Goal: Task Accomplishment & Management: Manage account settings

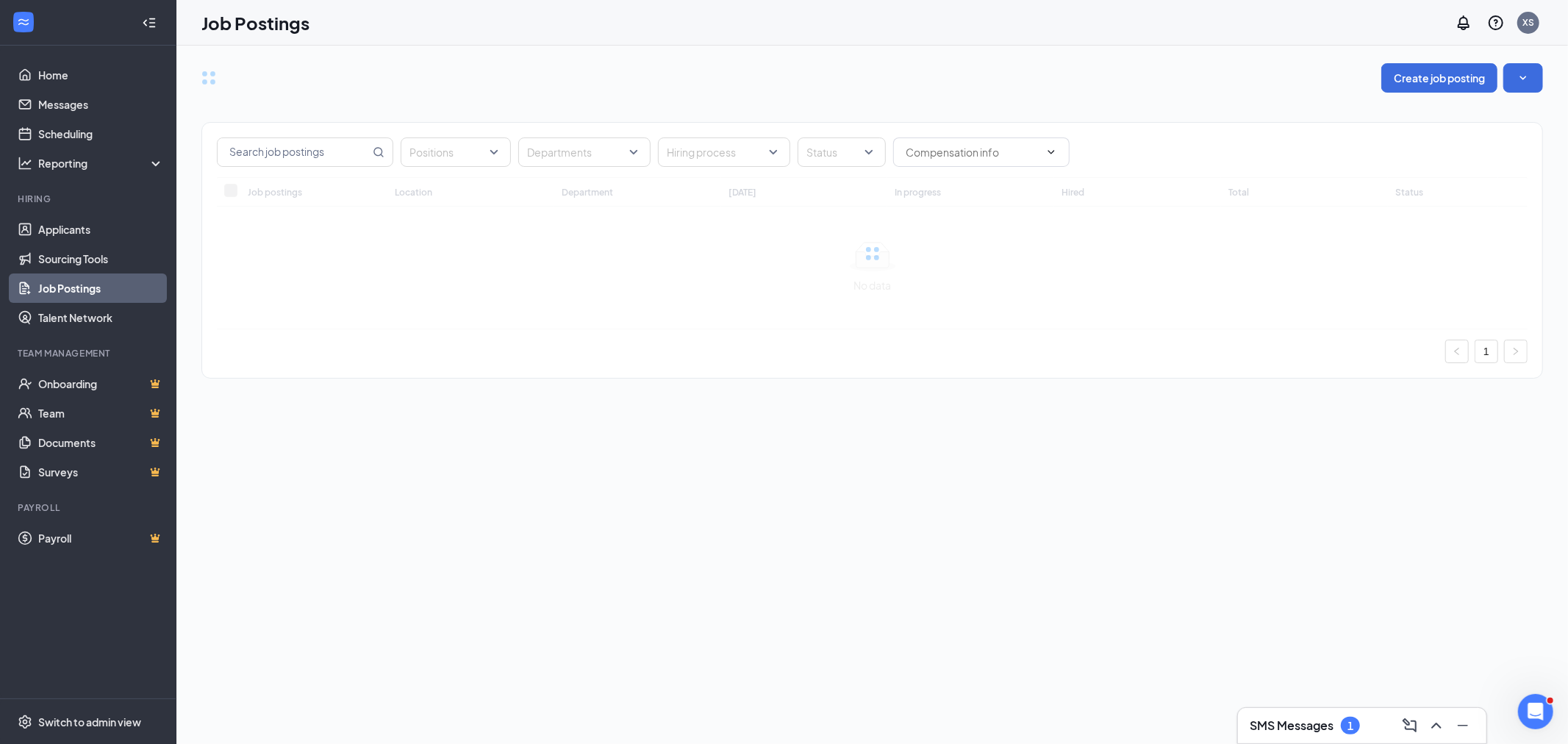
click at [1291, 732] on h3 "SMS Messages" at bounding box center [1292, 725] width 84 height 16
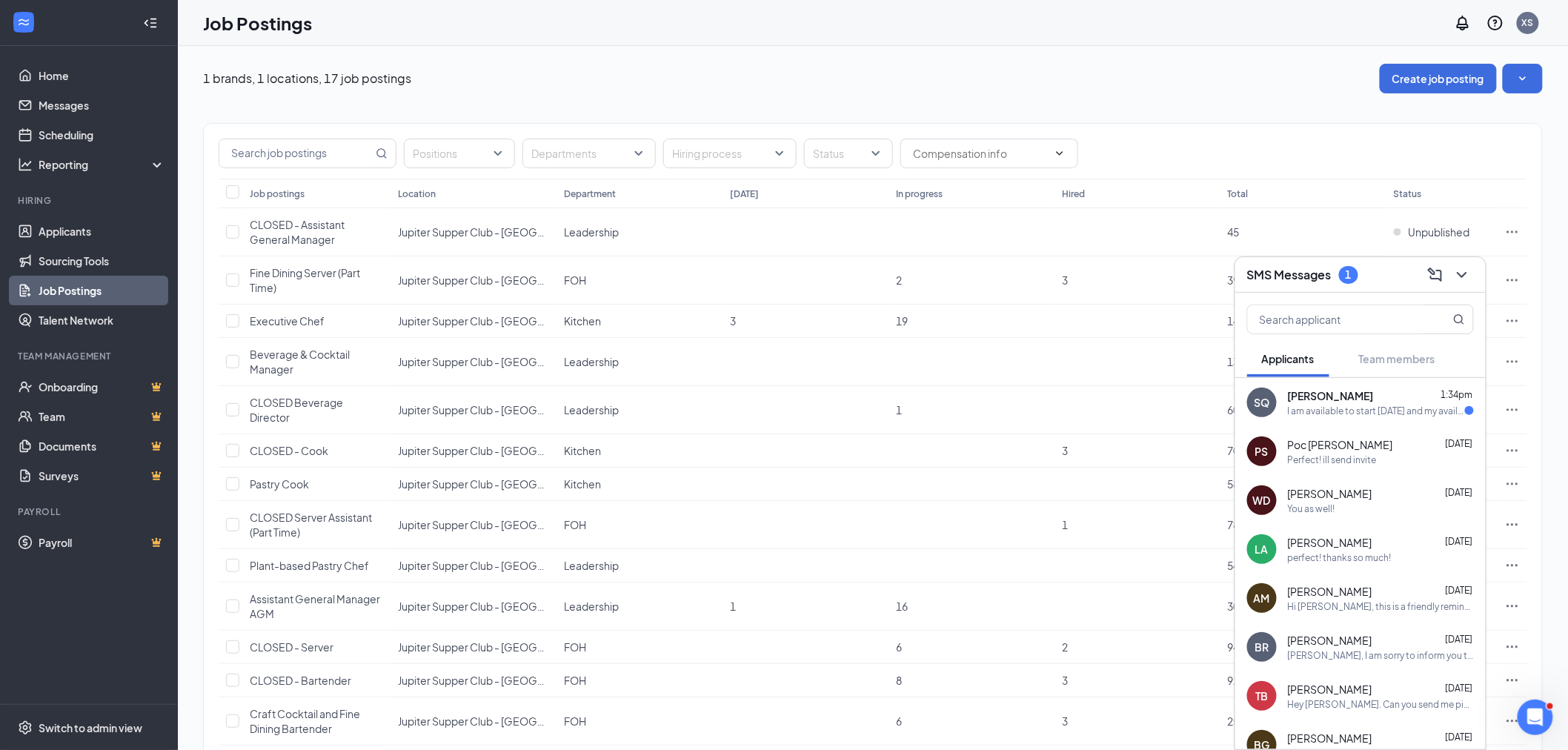
click at [1376, 408] on div "I am available to start [DATE] and my availability is pretty open, as long as i…" at bounding box center [1377, 411] width 177 height 12
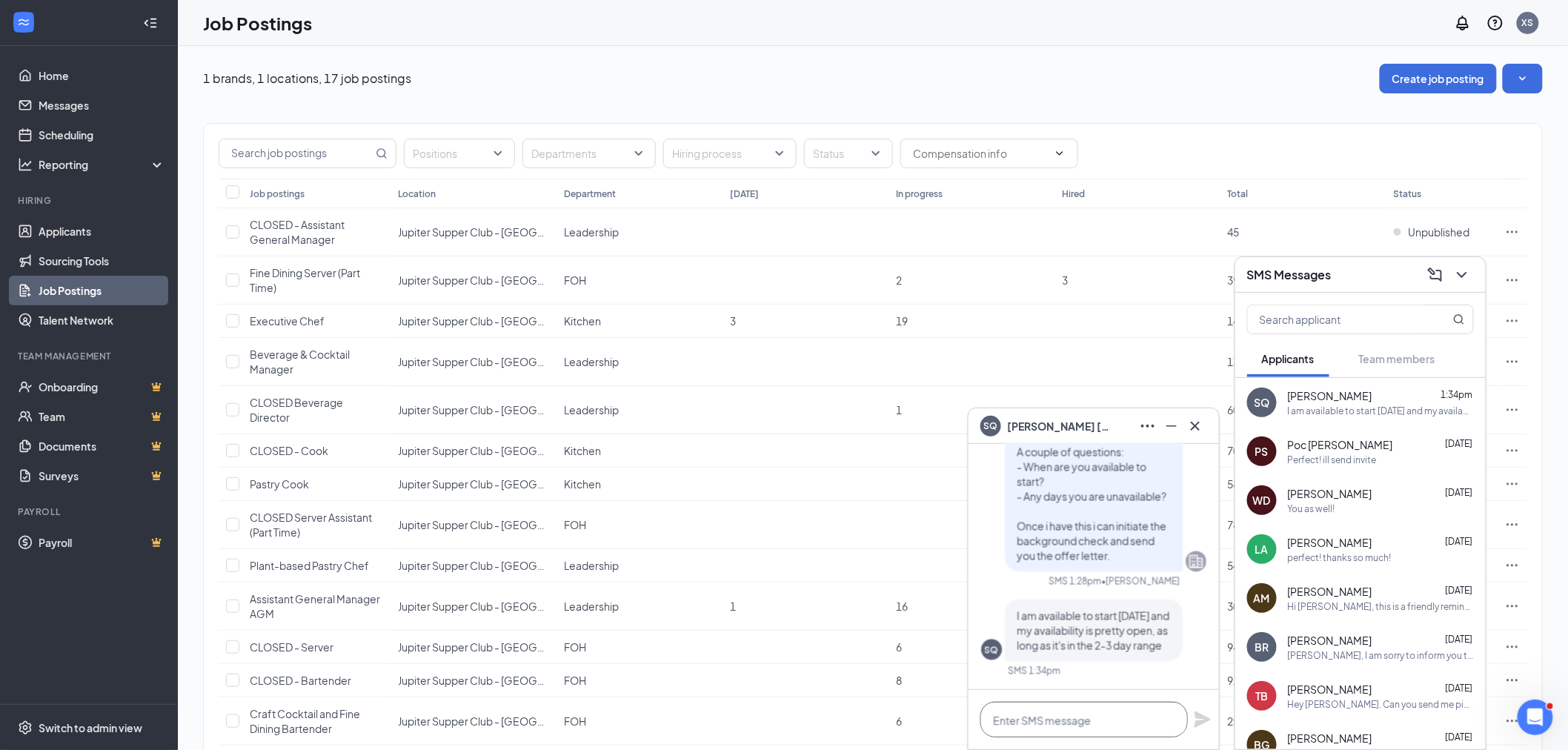
click at [1083, 717] on textarea at bounding box center [1084, 720] width 208 height 36
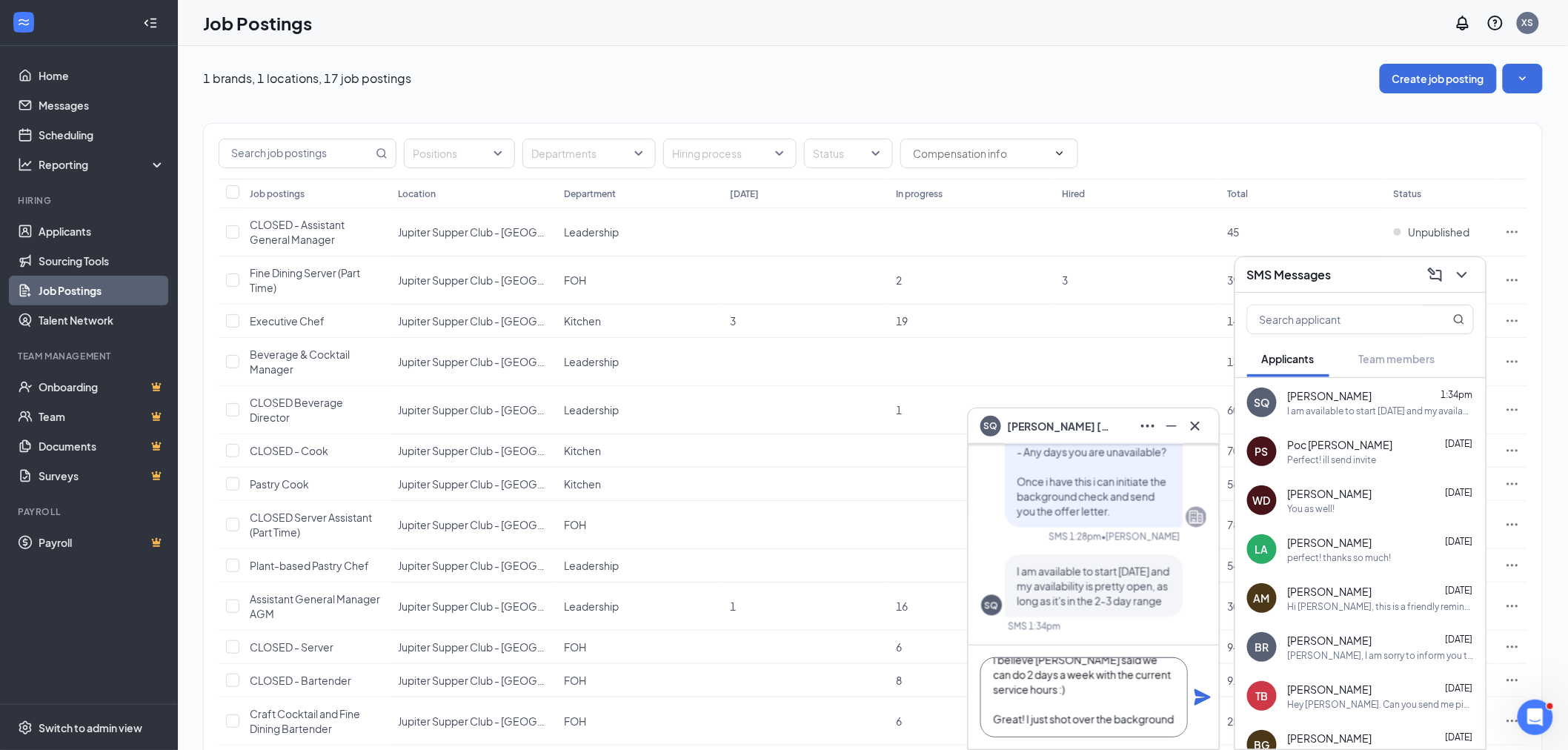
scroll to position [31, 0]
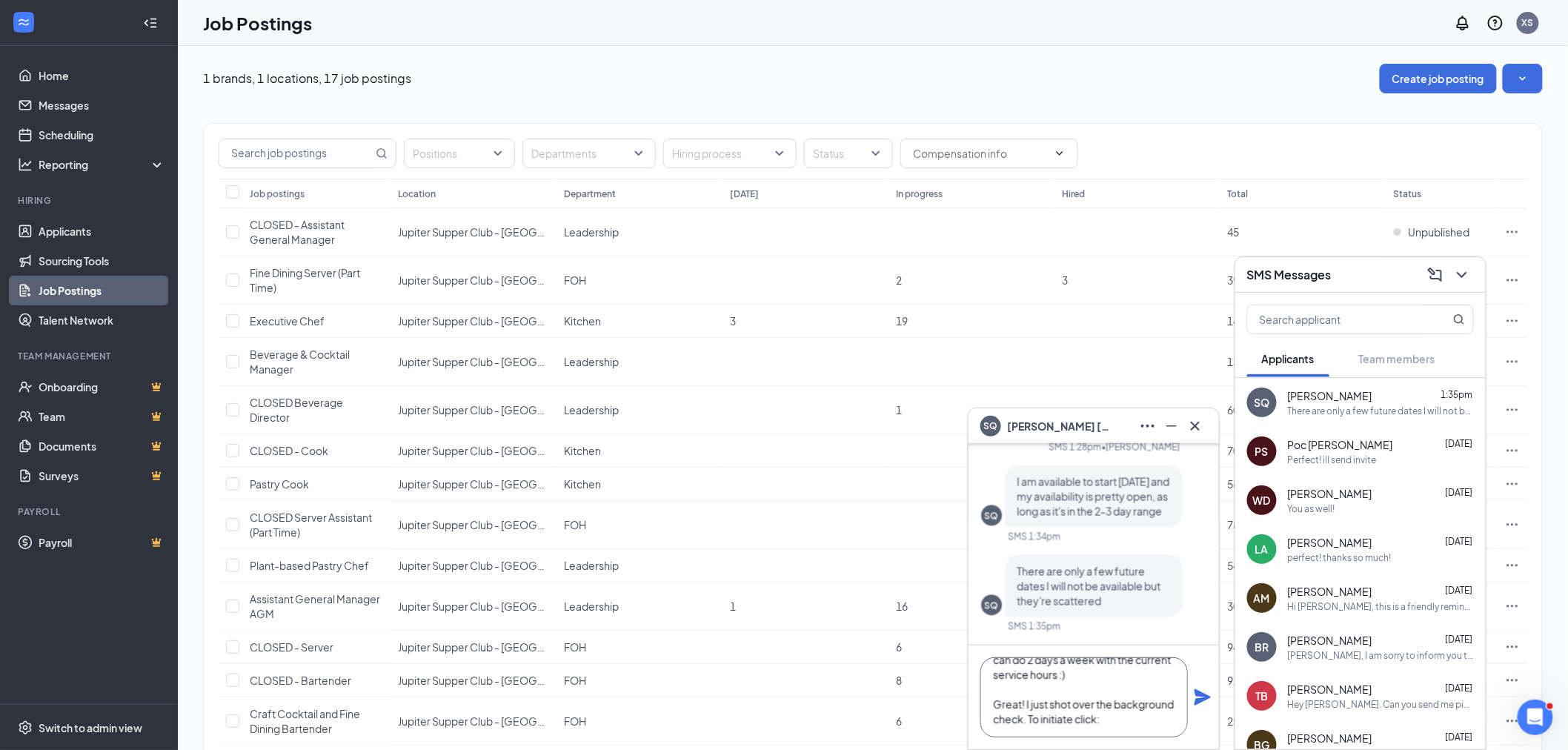
paste textarea "[URL][DOMAIN_NAME]"
drag, startPoint x: 1094, startPoint y: 702, endPoint x: 1256, endPoint y: 717, distance: 162.7
click at [1257, 717] on div "SQ [PERSON_NAME] SQ [PERSON_NAME] Applicant Elevated Fine Dining Host • Jupiter…" at bounding box center [873, 503] width 1391 height 916
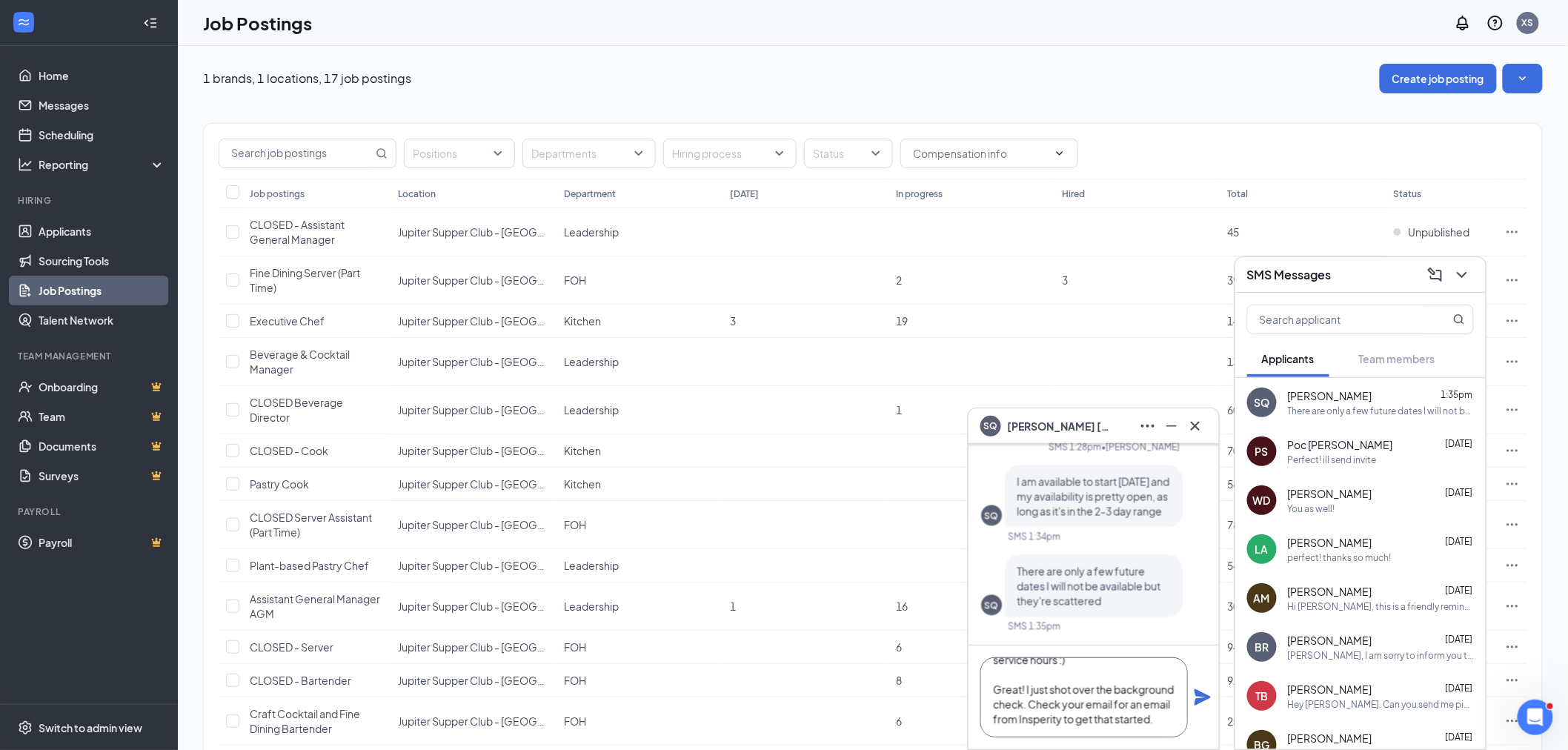
type textarea "I believe [PERSON_NAME] said we can do 2 days a week with the current service h…"
click at [1190, 702] on div "I believe [PERSON_NAME] said we can do 2 days a week with the current service h…" at bounding box center [1094, 697] width 250 height 103
click at [1195, 699] on icon "Plane" at bounding box center [1202, 697] width 18 height 18
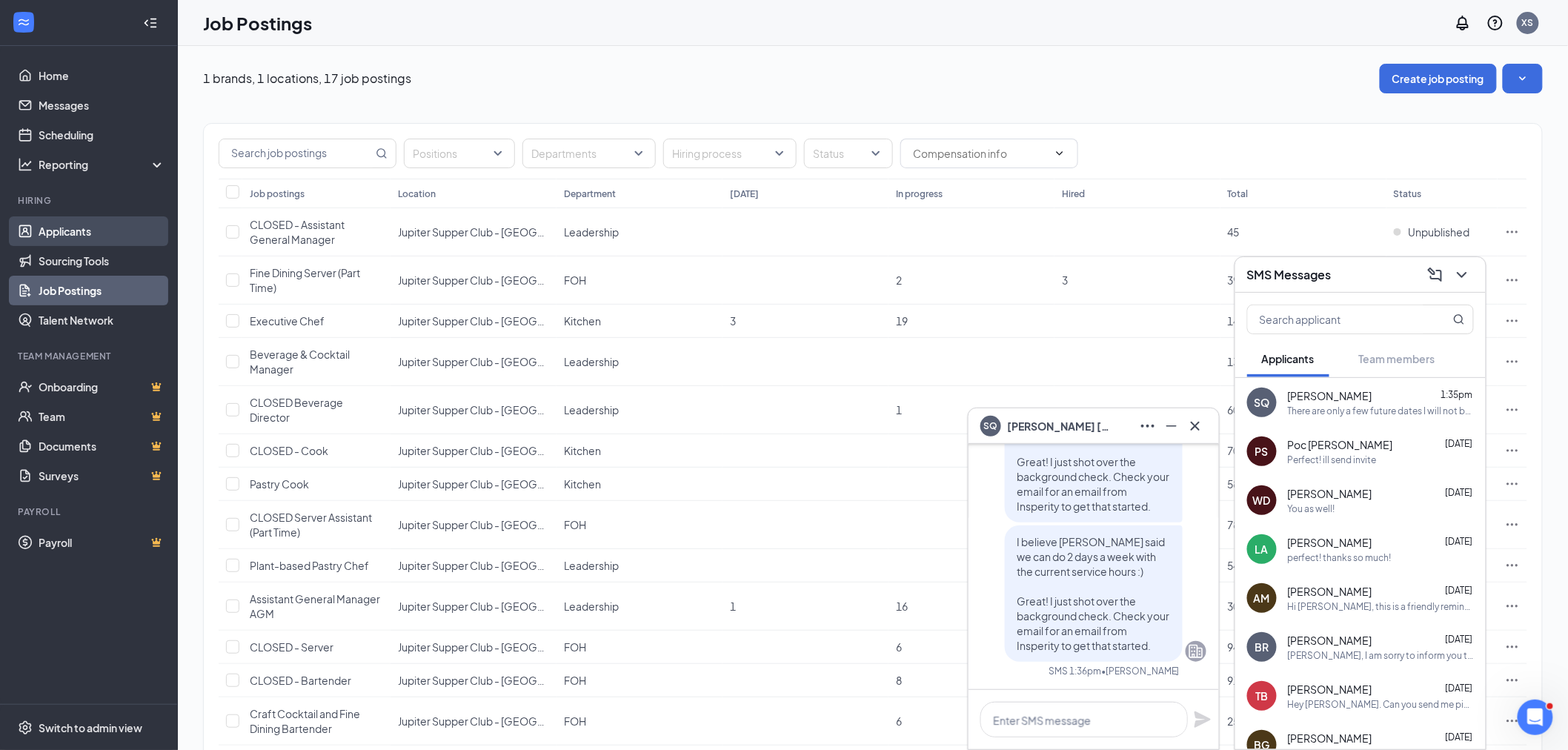
click at [61, 231] on link "Applicants" at bounding box center [102, 231] width 127 height 30
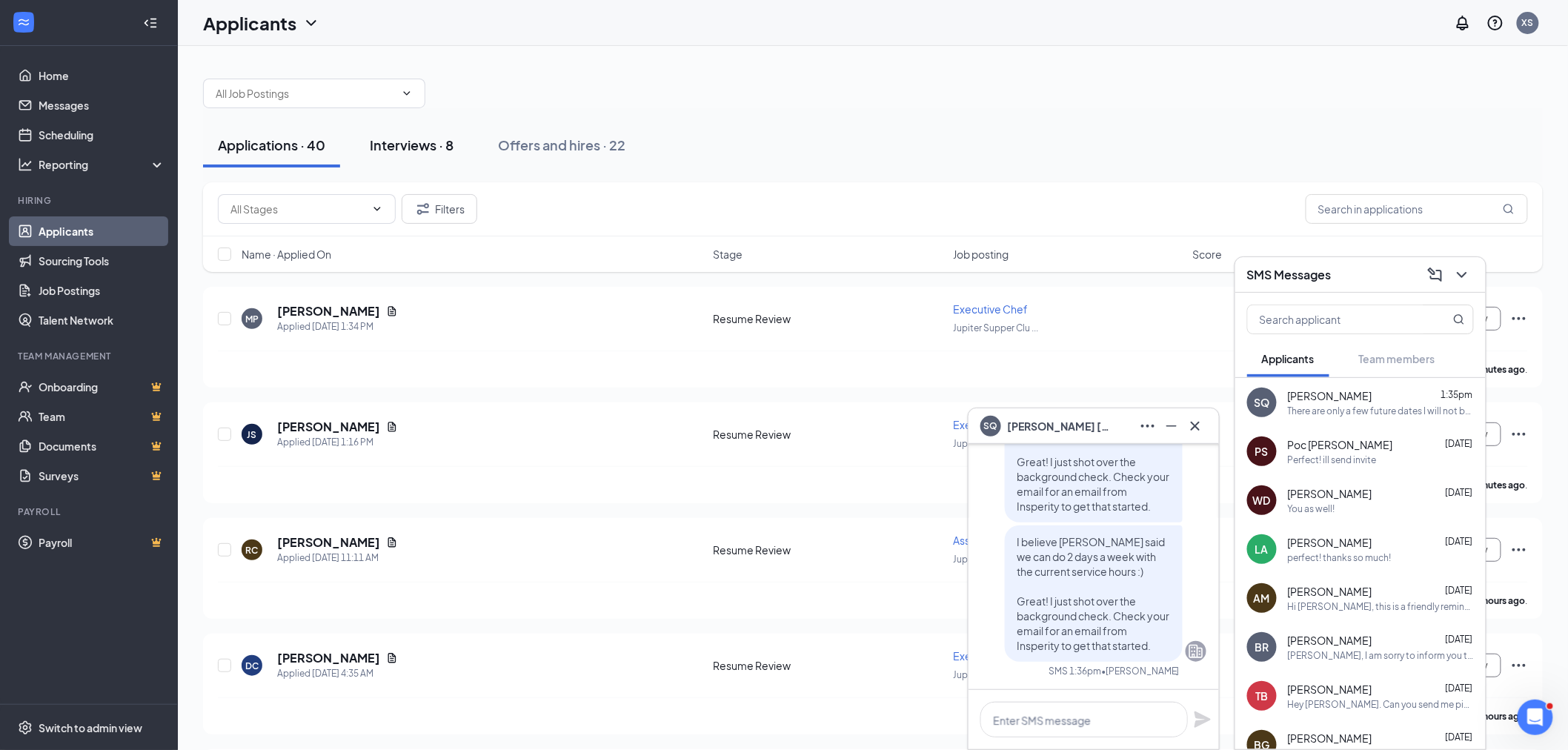
click at [398, 149] on div "Interviews · 8" at bounding box center [411, 145] width 84 height 19
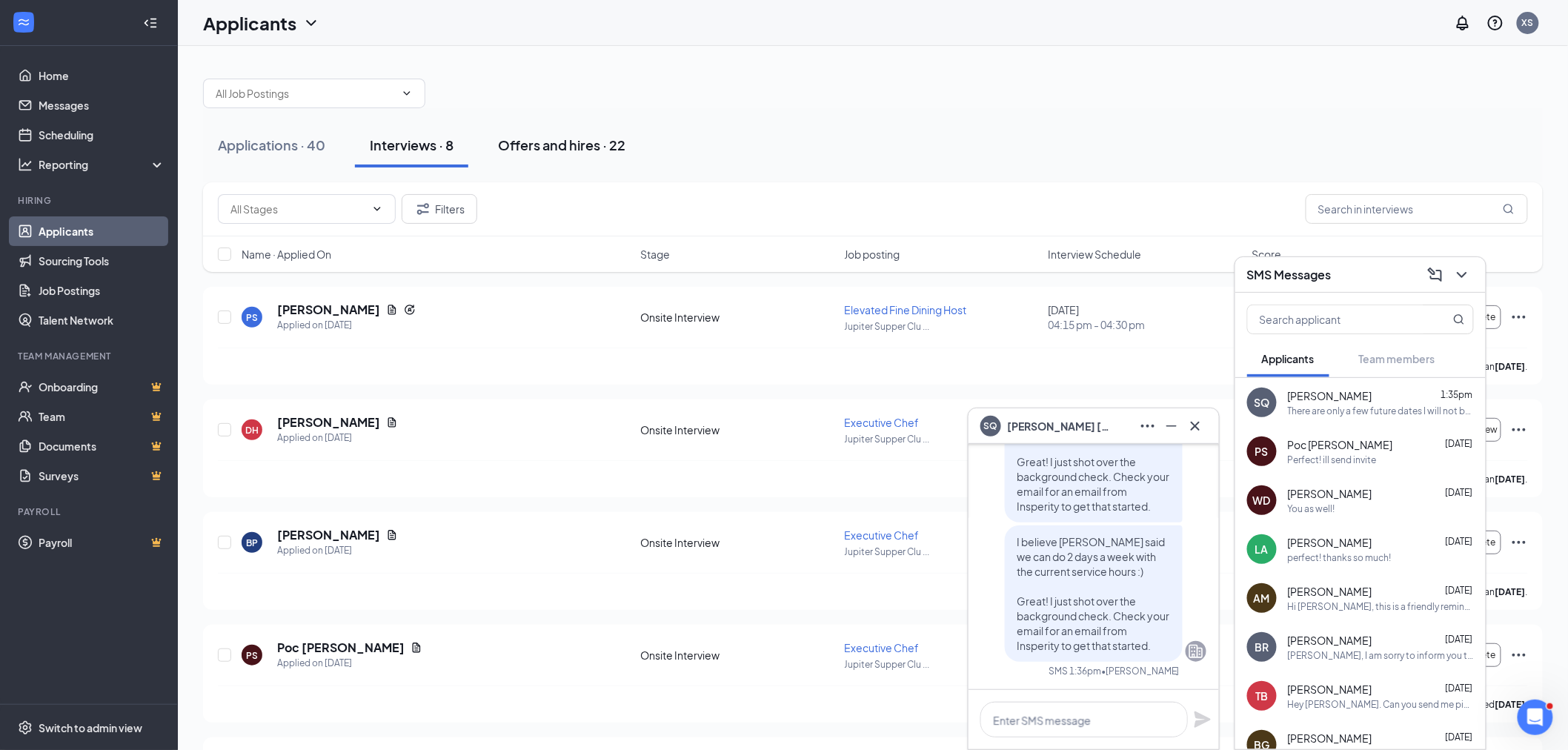
click at [572, 139] on div "Offers and hires · 22" at bounding box center [562, 145] width 128 height 19
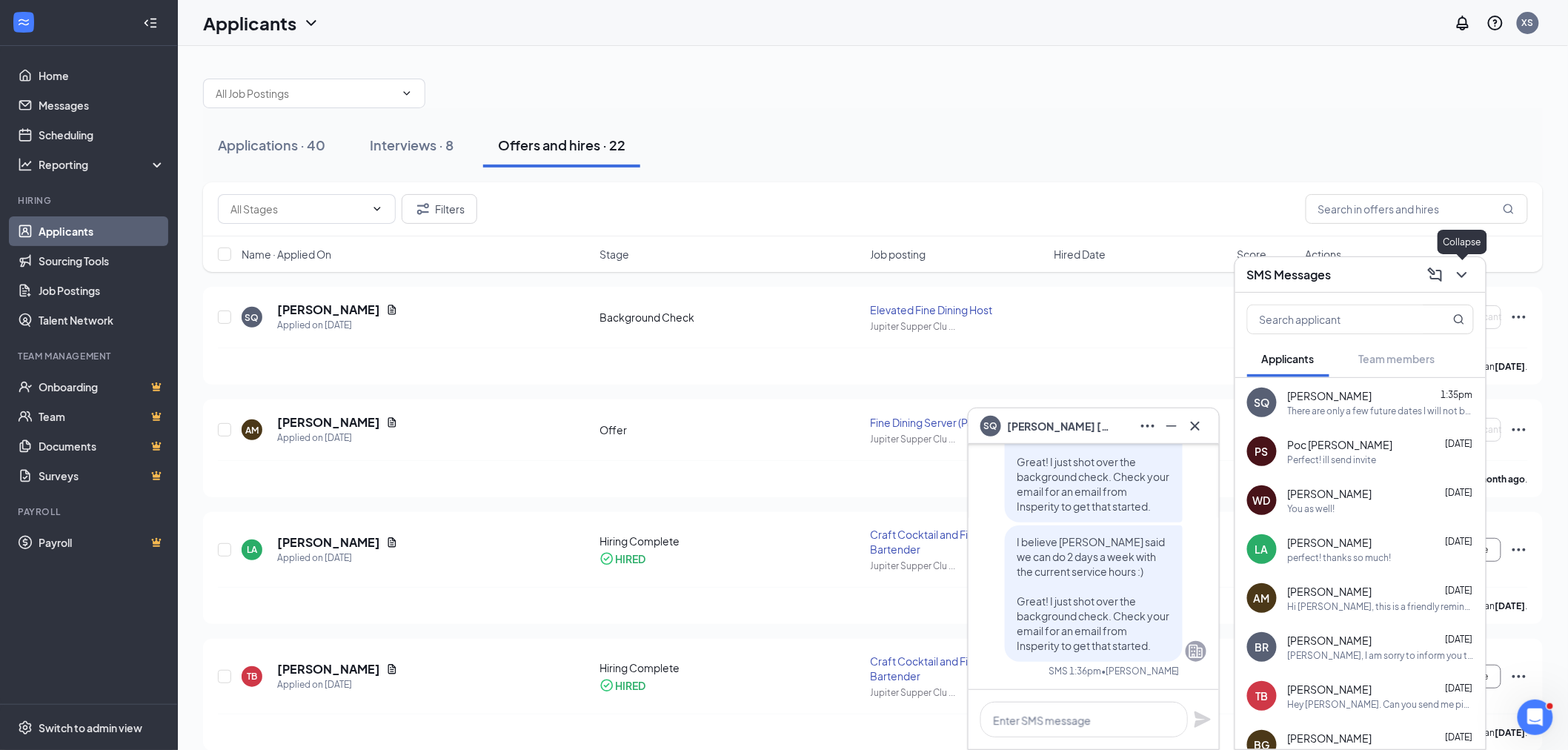
click at [1470, 269] on icon "ChevronDown" at bounding box center [1462, 275] width 18 height 18
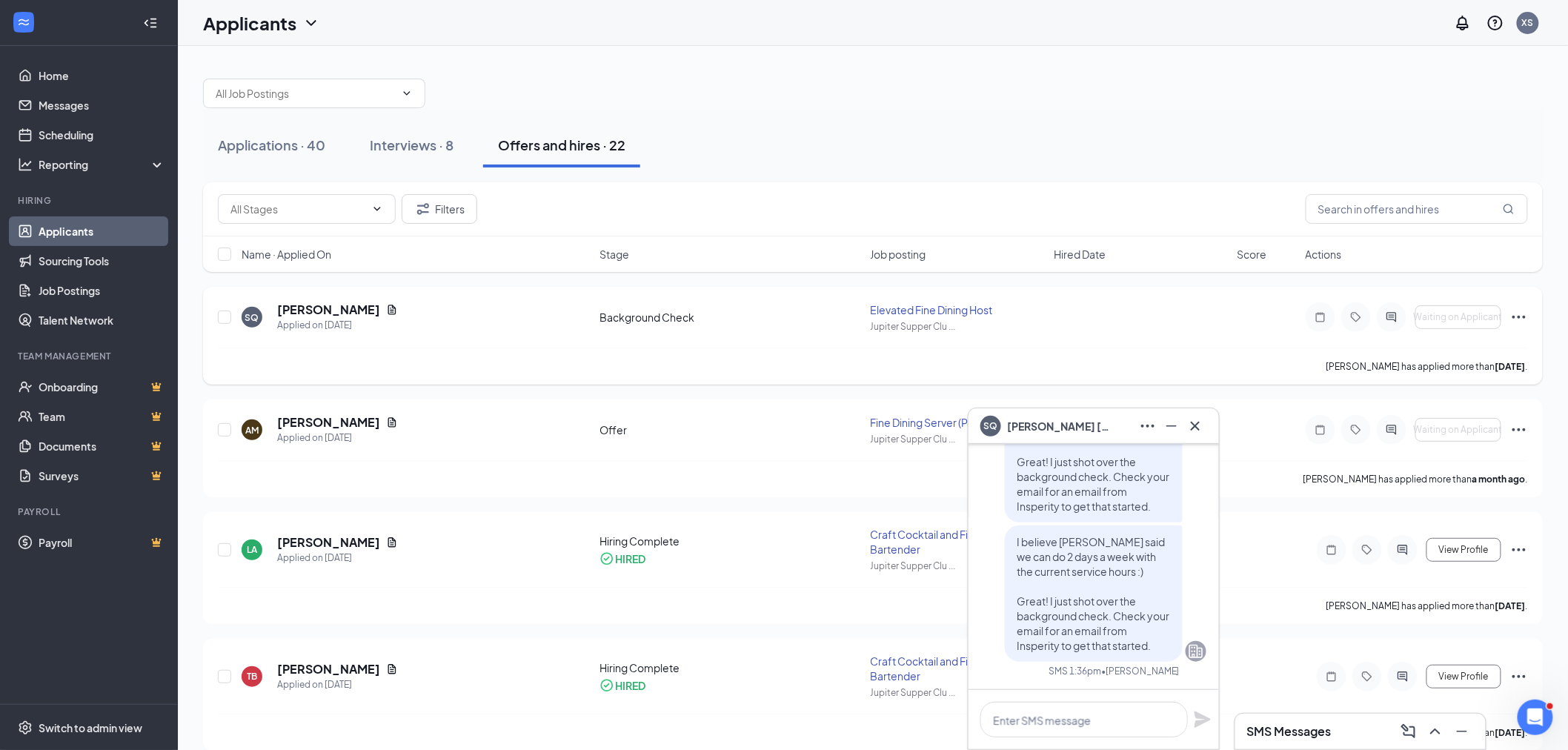
click at [1517, 315] on icon "Ellipses" at bounding box center [1519, 317] width 18 height 18
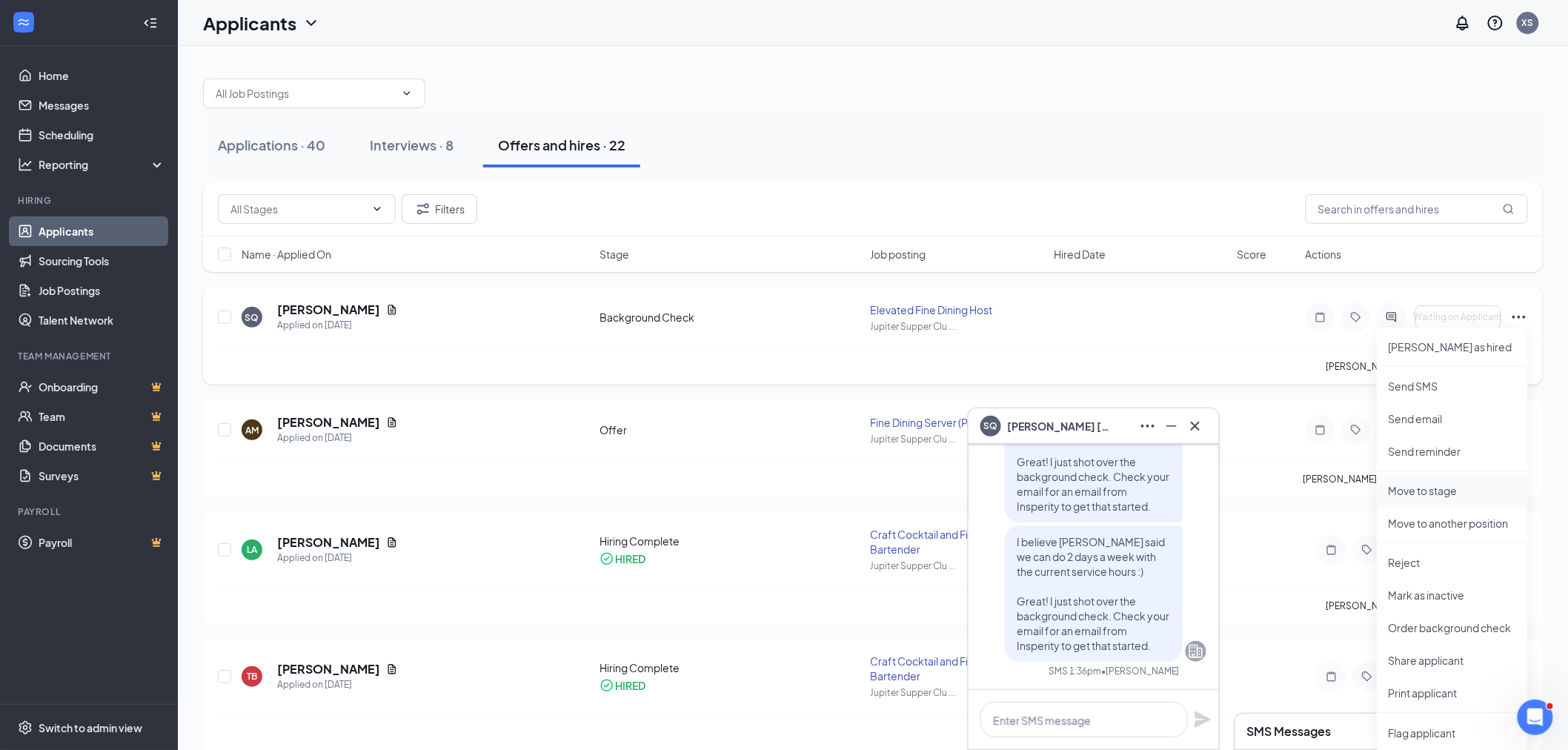
click at [1434, 491] on p "Move to stage" at bounding box center [1453, 490] width 128 height 15
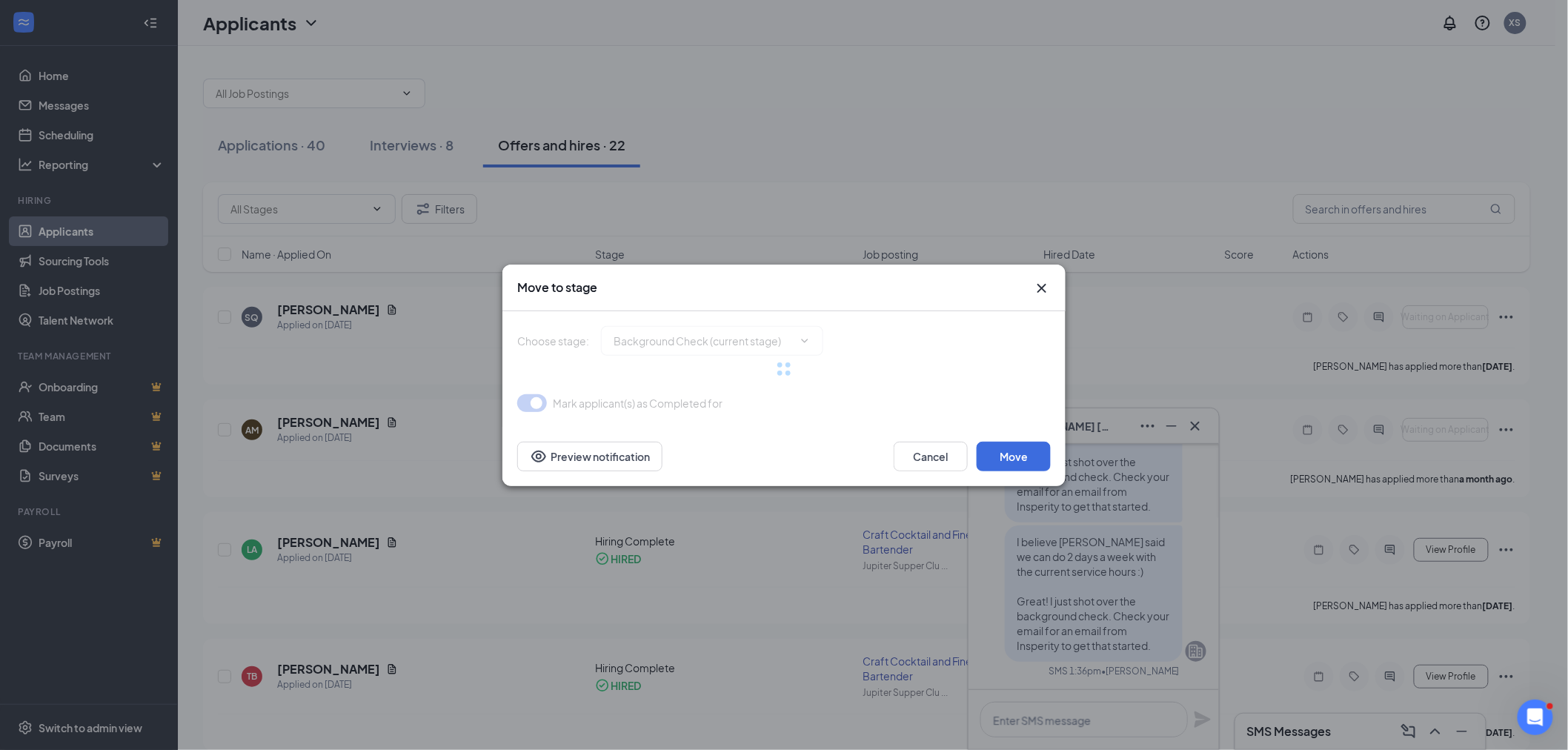
type input "Offer (next stage)"
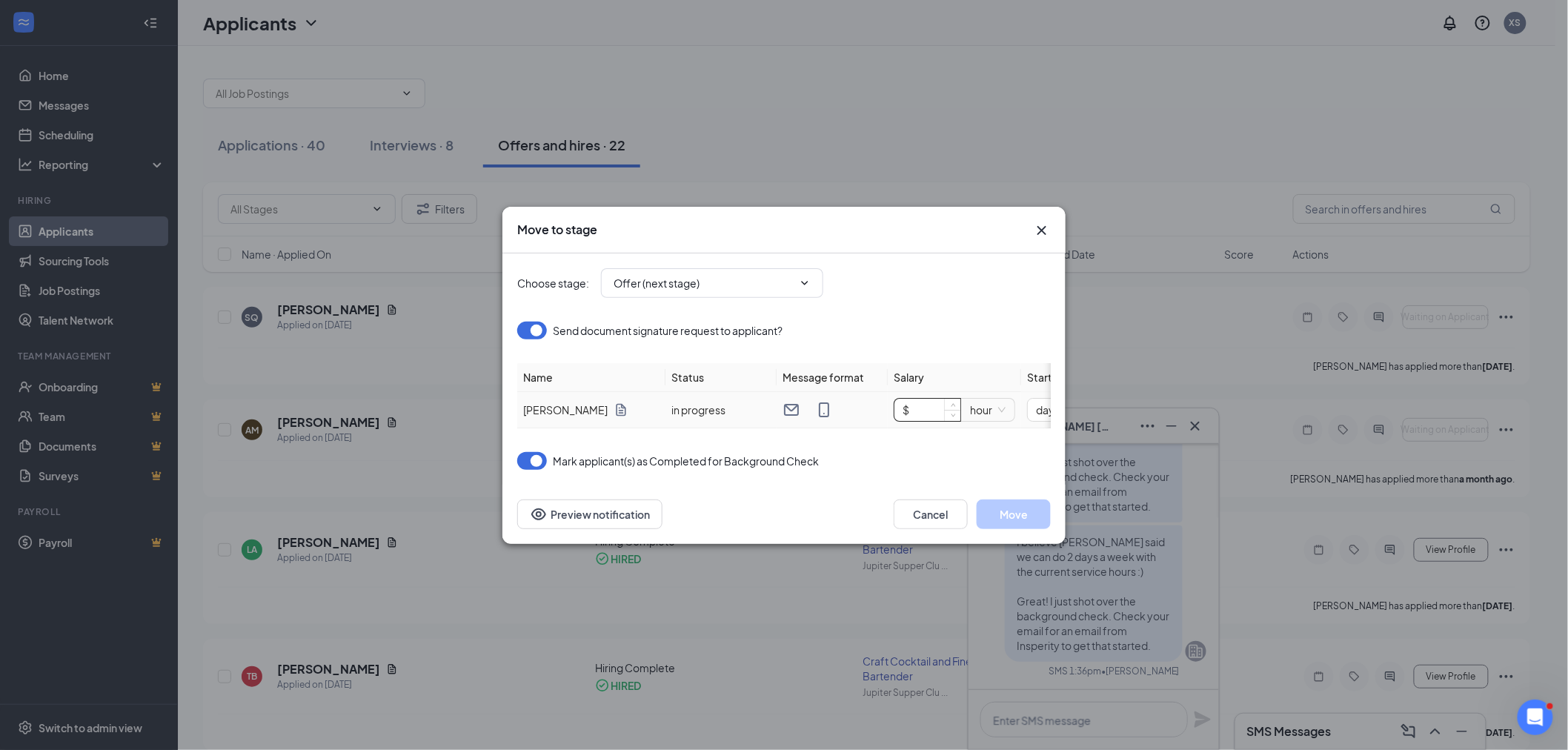
click at [922, 402] on input "$" at bounding box center [927, 410] width 66 height 23
type input "$ 20"
click at [939, 402] on div "days_later" at bounding box center [940, 410] width 211 height 23
click at [916, 402] on span "days_later" at bounding box center [886, 410] width 86 height 23
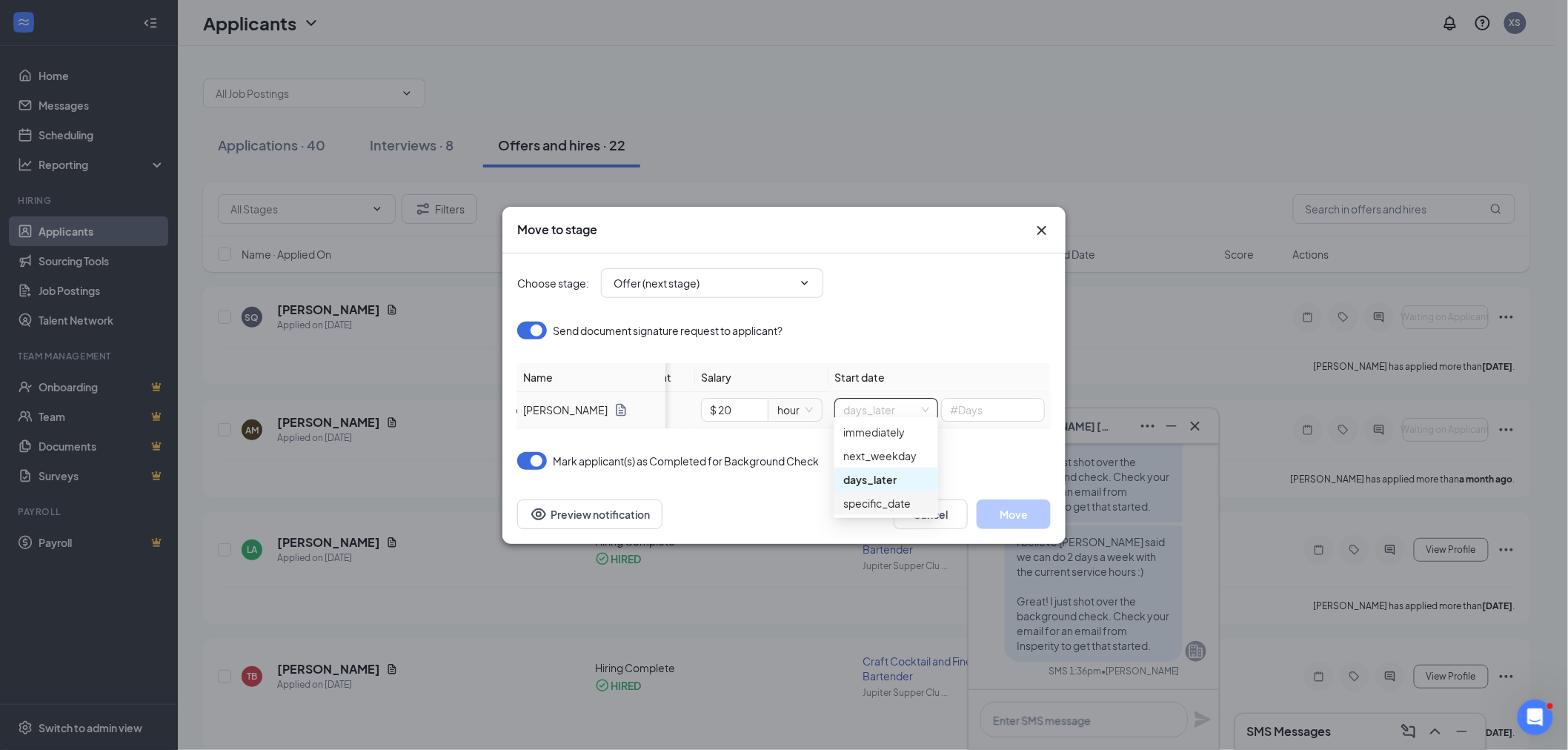
click at [905, 504] on div "specific_date" at bounding box center [886, 503] width 86 height 16
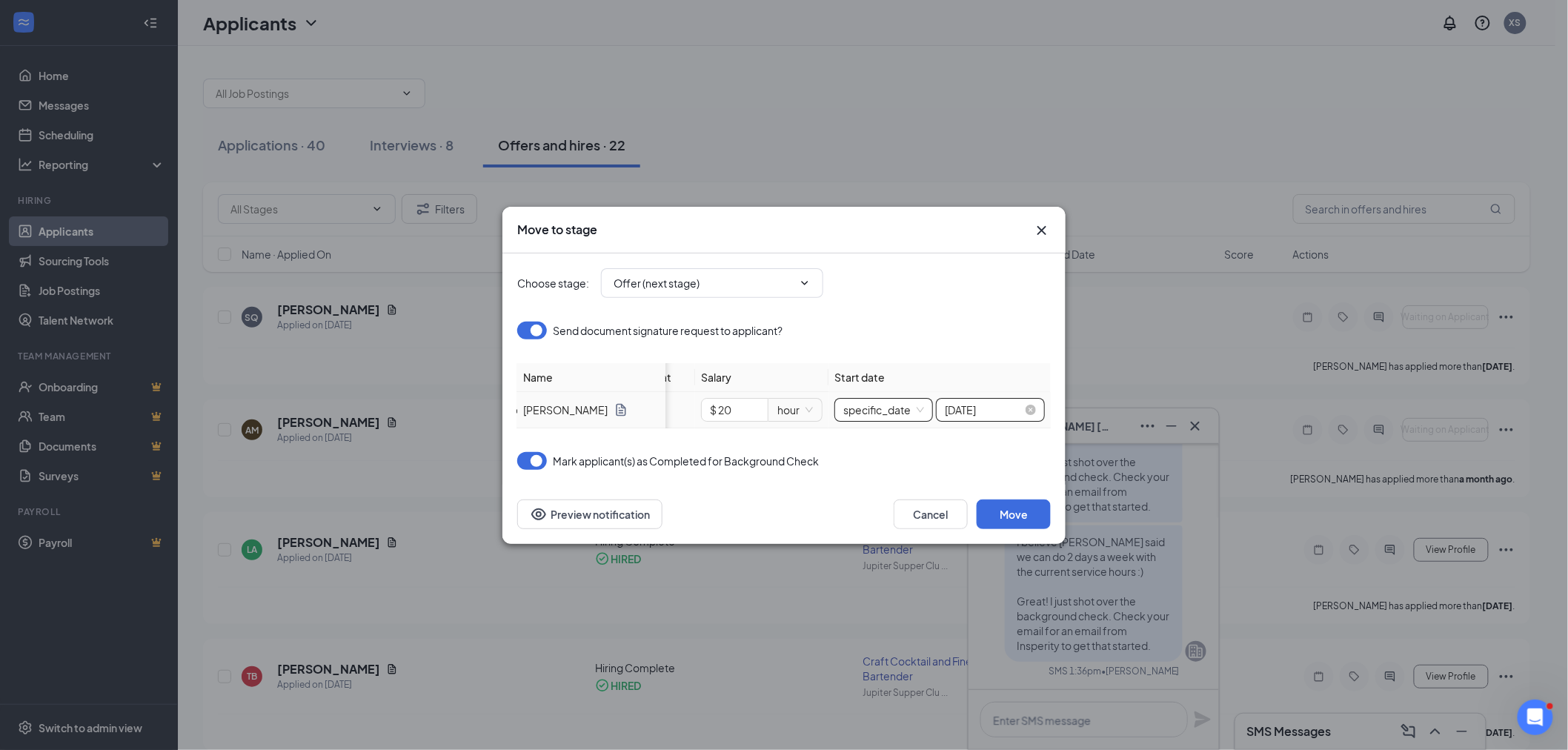
click at [1016, 402] on input "[DATE]" at bounding box center [984, 409] width 78 height 16
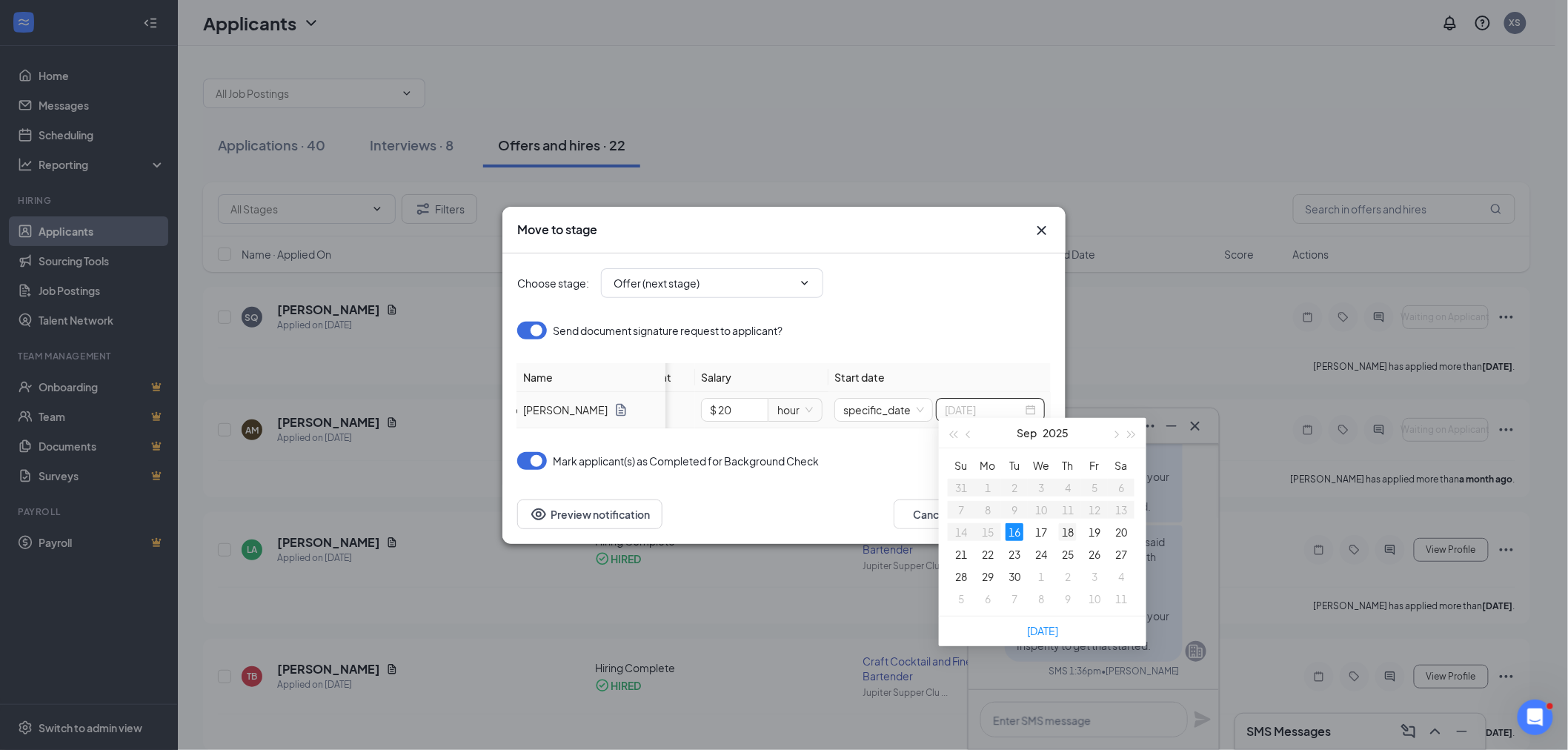
type input "[DATE]"
click at [1062, 530] on div "18" at bounding box center [1068, 532] width 18 height 18
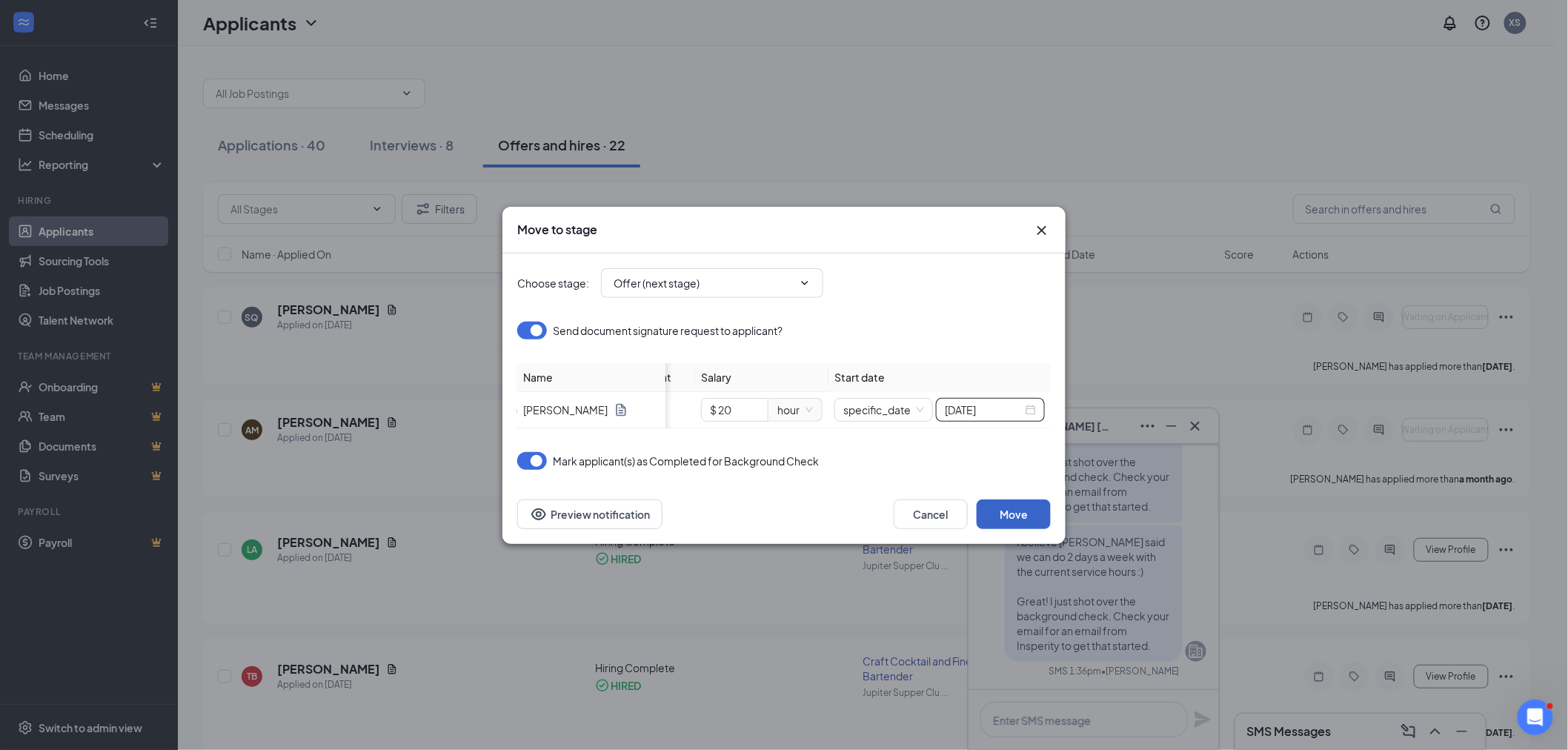
click at [1017, 514] on button "Move" at bounding box center [1013, 514] width 74 height 30
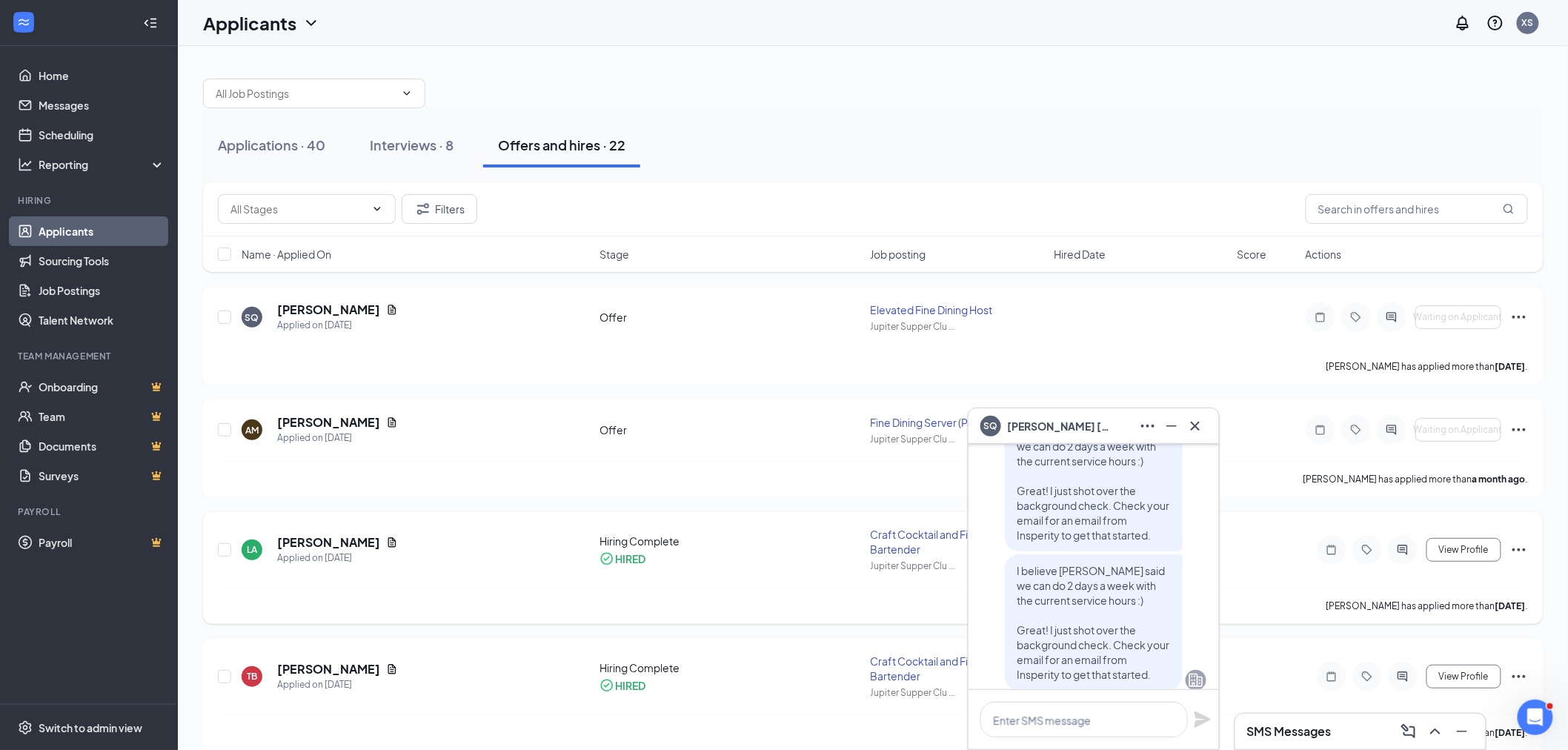
scroll to position [0, 0]
